Goal: Task Accomplishment & Management: Manage account settings

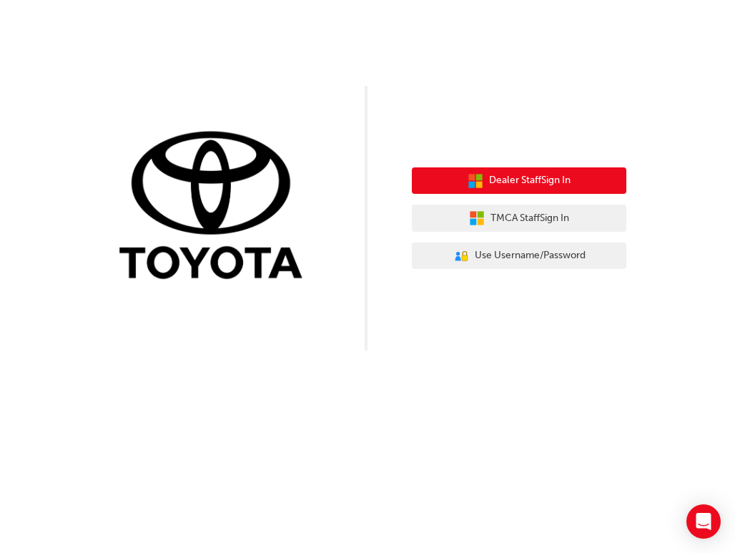
click at [522, 189] on button "Dealer Staff Sign In" at bounding box center [519, 180] width 215 height 27
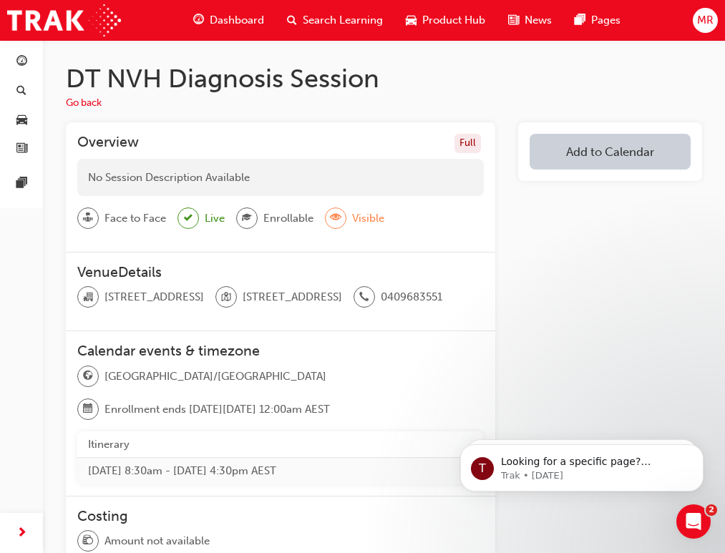
click at [704, 14] on span "MR" at bounding box center [705, 20] width 16 height 16
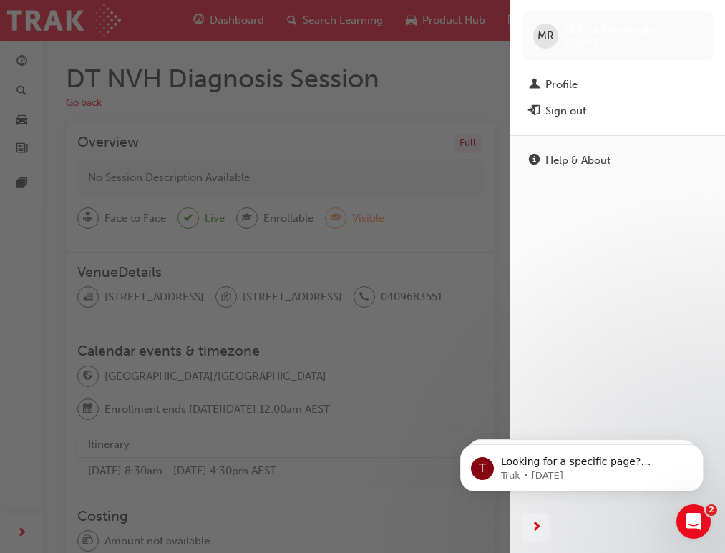
click at [678, 109] on div "Sign out" at bounding box center [617, 111] width 177 height 18
